Goal: Find specific page/section: Find specific page/section

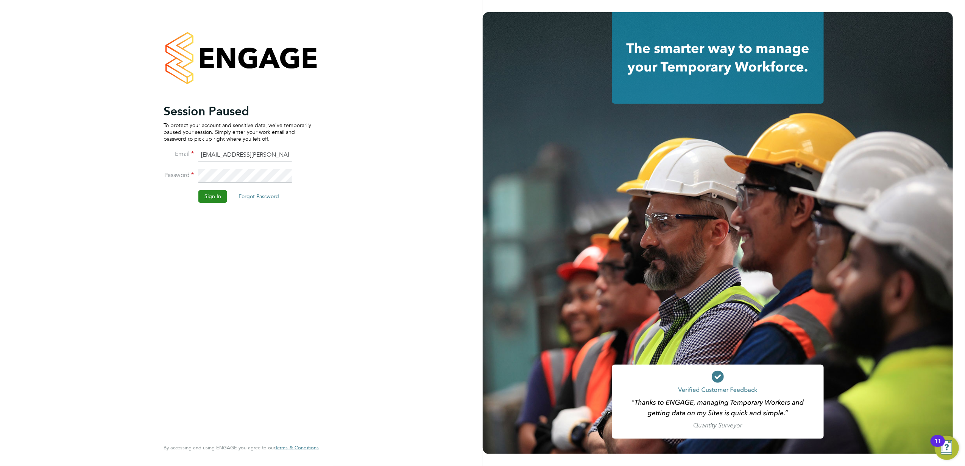
click at [204, 194] on button "Sign In" at bounding box center [212, 196] width 29 height 12
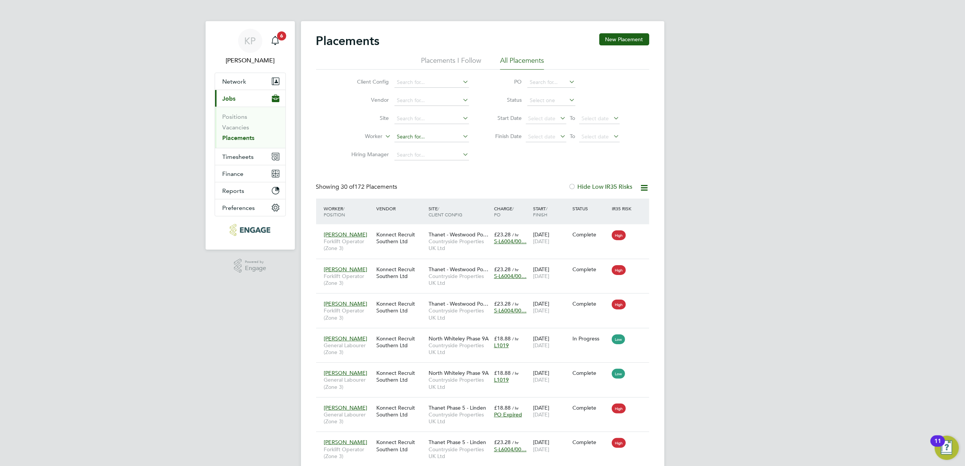
click at [419, 135] on input at bounding box center [431, 137] width 75 height 11
type input "c"
type input "k"
type input "c"
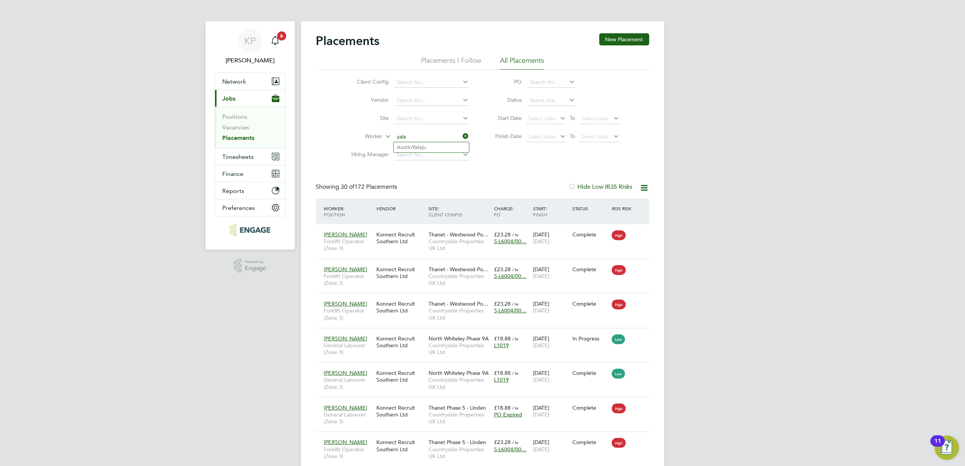
click at [422, 141] on input "yala" at bounding box center [431, 137] width 75 height 11
click at [426, 144] on li "Austin Yala ju" at bounding box center [431, 147] width 75 height 10
type input "Austin Yalaju"
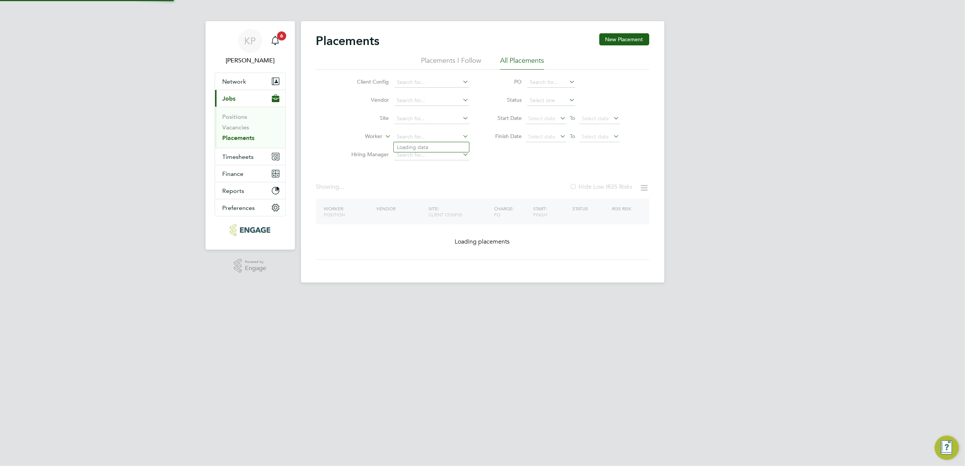
drag, startPoint x: 431, startPoint y: 132, endPoint x: 388, endPoint y: 138, distance: 42.8
click at [388, 138] on li "Worker" at bounding box center [407, 137] width 142 height 18
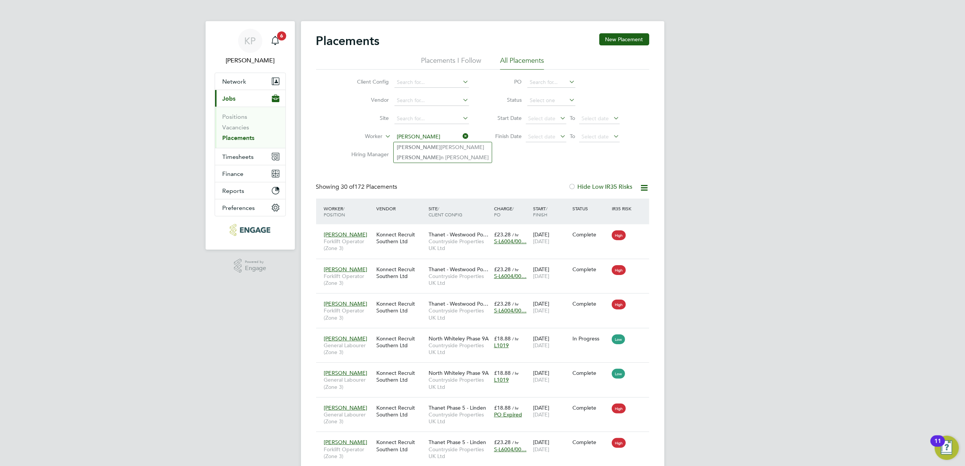
type input "steve"
